Goal: Task Accomplishment & Management: Use online tool/utility

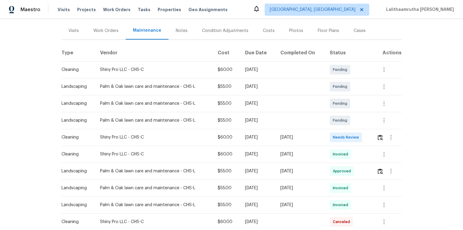
scroll to position [72, 0]
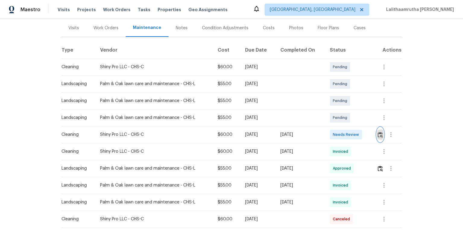
click at [329, 131] on button "button" at bounding box center [380, 134] width 7 height 14
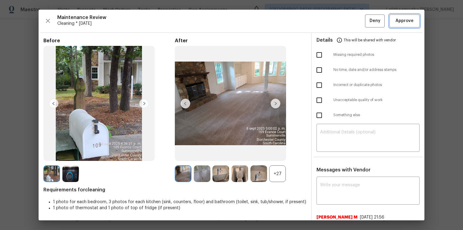
click at [329, 21] on span "Approve" at bounding box center [404, 21] width 18 height 8
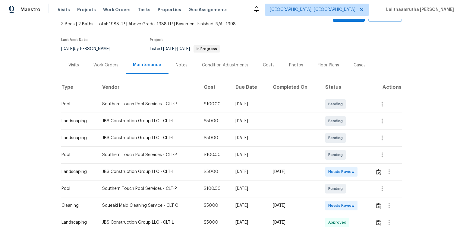
scroll to position [48, 0]
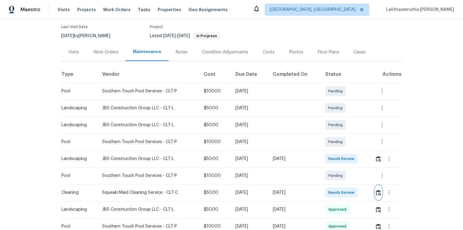
click at [329, 154] on img "button" at bounding box center [378, 193] width 5 height 6
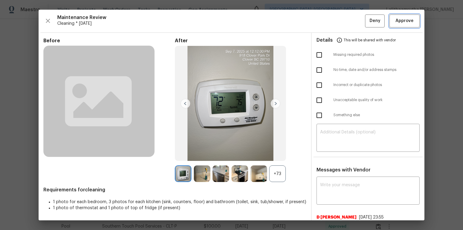
click at [329, 16] on button "Approve" at bounding box center [404, 20] width 30 height 13
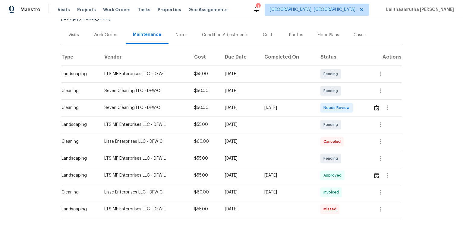
scroll to position [72, 0]
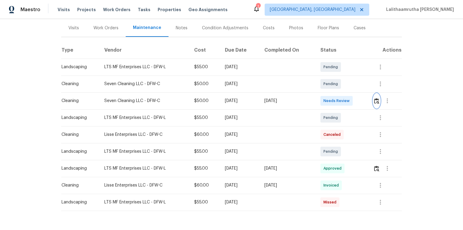
click at [329, 102] on img "button" at bounding box center [376, 101] width 5 height 6
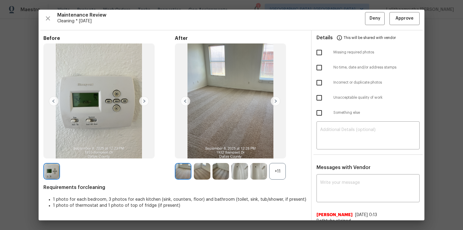
scroll to position [10, 0]
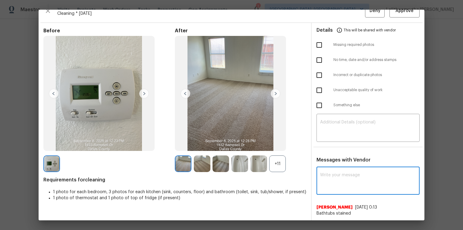
click at [329, 154] on textarea at bounding box center [368, 181] width 96 height 17
paste textarea "Maintenance Audit Team: Hello! Unfortunately, this cleaning visit completed on …"
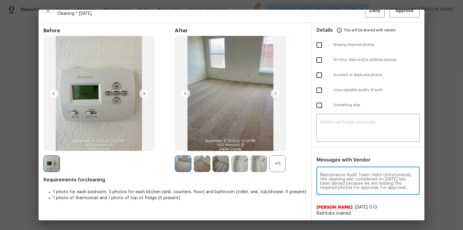
scroll to position [71, 0]
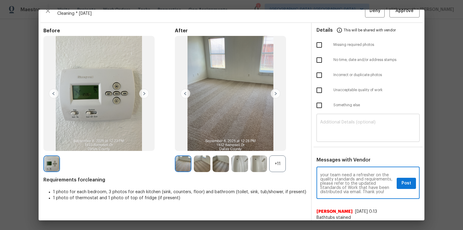
type textarea "Maintenance Audit Team: Hello! Unfortunately, this cleaning visit completed on …"
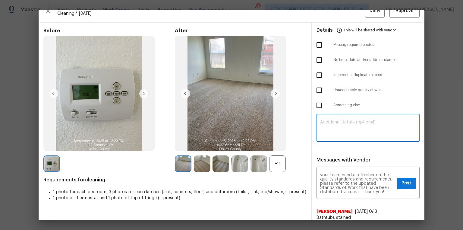
click at [329, 130] on textarea at bounding box center [368, 128] width 96 height 17
paste textarea "Maintenance Audit Team: Hello! Unfortunately, this cleaning visit completed on …"
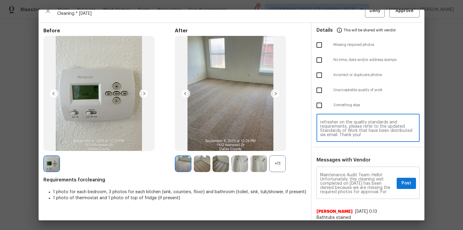
type textarea "Maintenance Audit Team: Hello! Unfortunately, this cleaning visit completed on …"
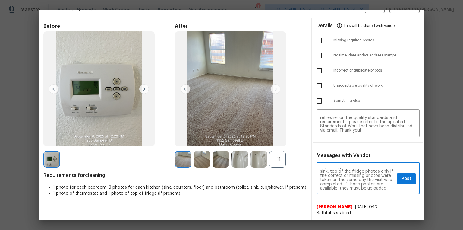
scroll to position [29, 0]
click at [329, 154] on button "Post" at bounding box center [405, 178] width 19 height 11
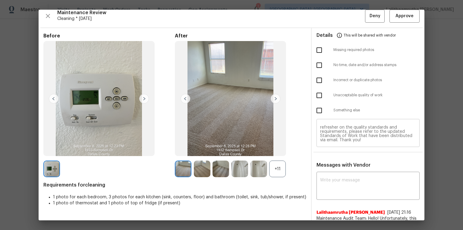
scroll to position [0, 0]
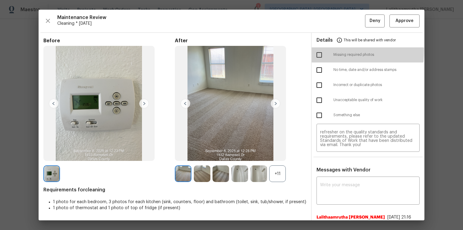
click at [321, 51] on input "checkbox" at bounding box center [319, 55] width 13 height 13
checkbox input "true"
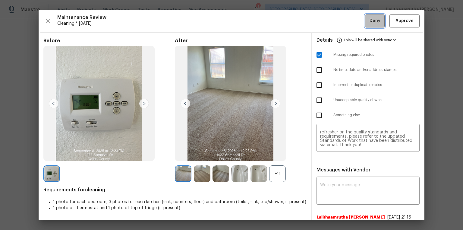
click at [329, 21] on span "Deny" at bounding box center [374, 21] width 11 height 8
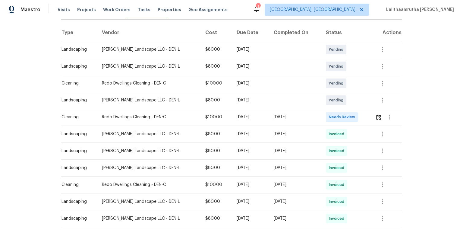
scroll to position [96, 0]
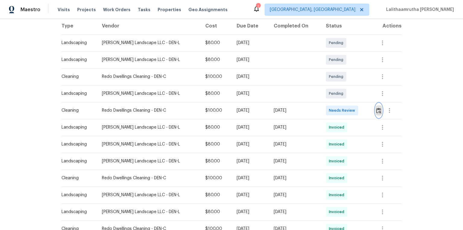
click at [329, 112] on img "button" at bounding box center [378, 111] width 5 height 6
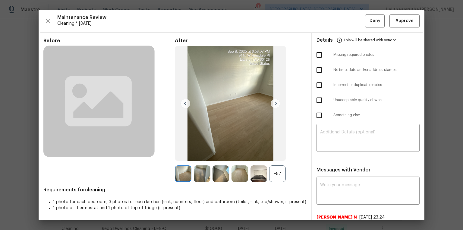
click at [329, 12] on div "Maintenance Review Cleaning * Tue, Sep 02 Deny Approve Before After +57 Require…" at bounding box center [232, 115] width 386 height 210
click at [329, 21] on span "Approve" at bounding box center [404, 21] width 18 height 8
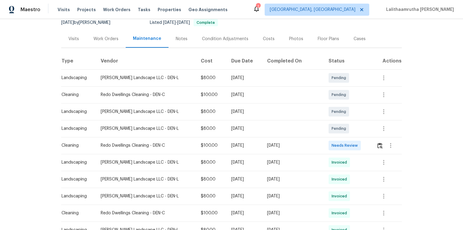
scroll to position [72, 0]
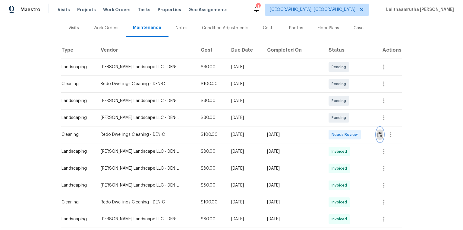
click at [329, 133] on img "button" at bounding box center [379, 135] width 5 height 6
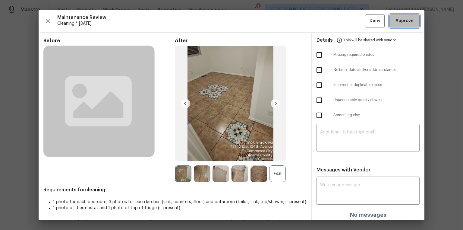
click at [329, 24] on span "Approve" at bounding box center [404, 21] width 18 height 8
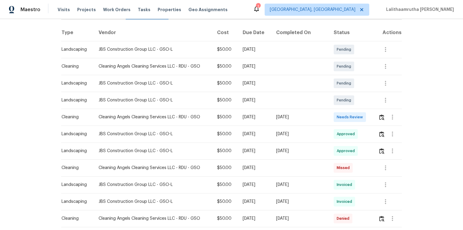
scroll to position [96, 0]
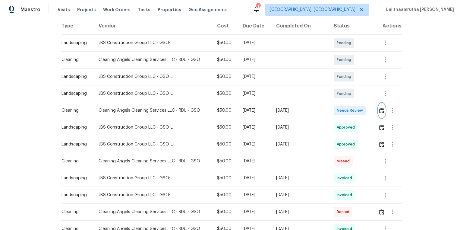
click at [329, 110] on img "button" at bounding box center [381, 111] width 5 height 6
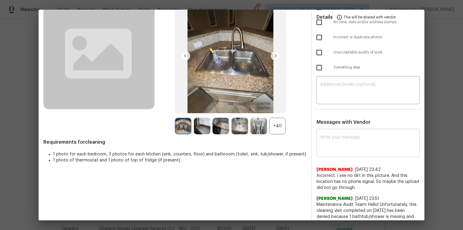
scroll to position [48, 0]
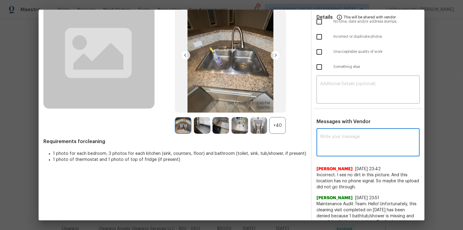
click at [329, 138] on textarea at bounding box center [368, 142] width 96 height 17
paste textarea "Maintenance Audit Team: Hello! Unfortunately this cleaning visit completed on […"
type textarea "Maintenance Audit Team: Hello! Unfortunately this cleaning visit completed on […"
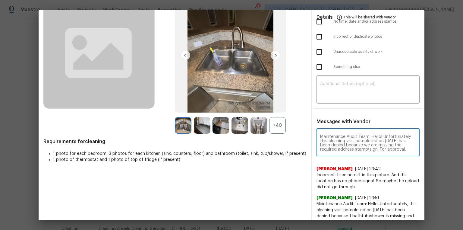
scroll to position [38, 0]
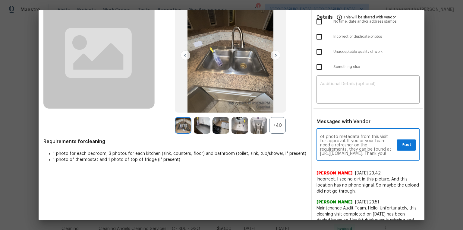
click at [329, 148] on textarea "Maintenance Audit Team: Hello! Unfortunately this cleaning visit completed on 0…" at bounding box center [357, 144] width 74 height 21
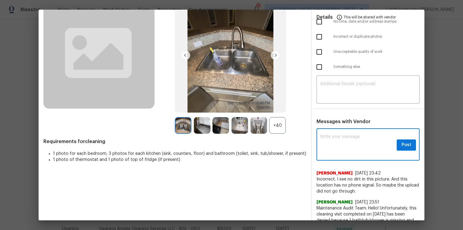
scroll to position [0, 0]
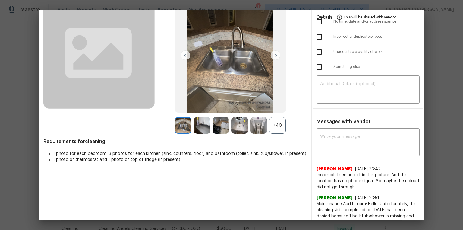
click at [278, 128] on div "+40" at bounding box center [277, 125] width 17 height 17
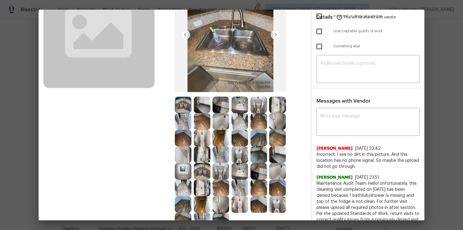
scroll to position [96, 0]
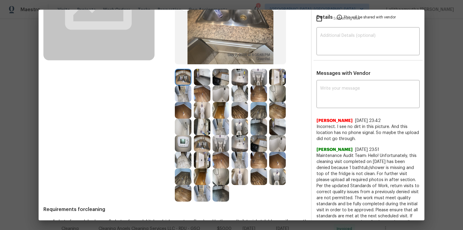
click at [329, 76] on div "Messages with Vendor x ​ Edgar 9/8/25, 23:42 Incorrect. I see no dirt in this p…" at bounding box center [368, 158] width 113 height 177
click at [329, 86] on textarea at bounding box center [368, 94] width 96 height 17
paste textarea "Maintenance Audit Team: Hello! Unfortunately this cleaning visit completed on 0…"
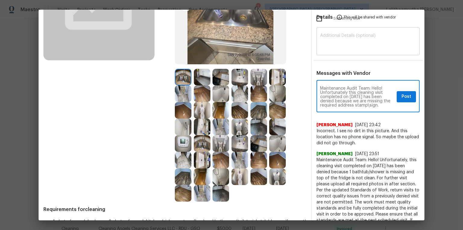
scroll to position [0, 0]
type textarea "Maintenance Audit Team: Hello! Unfortunately this cleaning visit completed on 0…"
click at [329, 46] on textarea at bounding box center [368, 41] width 96 height 17
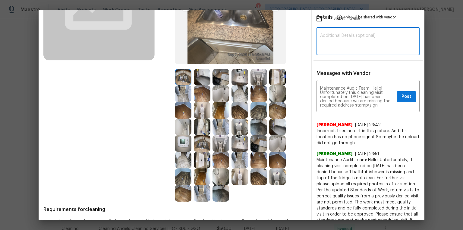
paste textarea "Maintenance Audit Team: Hello! Unfortunately this cleaning visit completed on 0…"
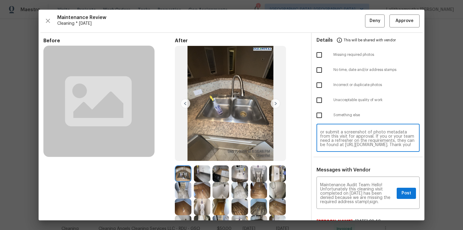
type textarea "Maintenance Audit Team: Hello! Unfortunately this cleaning visit completed on 0…"
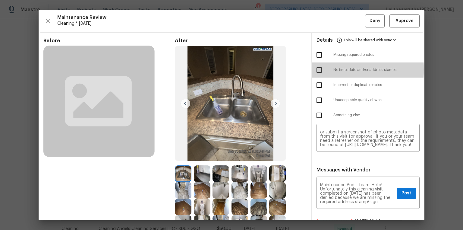
click at [319, 69] on input "checkbox" at bounding box center [319, 70] width 13 height 13
checkbox input "true"
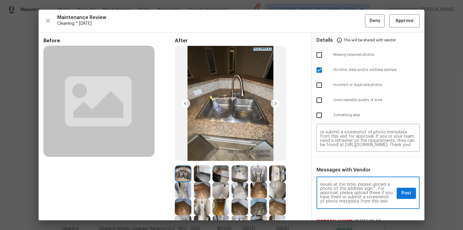
scroll to position [29, 0]
click at [329, 154] on span "Post" at bounding box center [406, 193] width 10 height 8
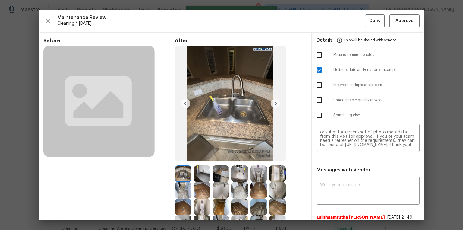
scroll to position [0, 0]
click at [329, 21] on span "Deny" at bounding box center [374, 21] width 11 height 8
